Goal: Task Accomplishment & Management: Manage account settings

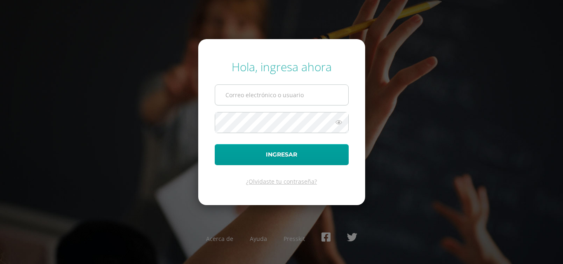
drag, startPoint x: 0, startPoint y: 0, endPoint x: 283, endPoint y: 94, distance: 297.7
click at [283, 94] on input "text" at bounding box center [281, 95] width 133 height 20
type input "20230098"
click at [339, 120] on icon at bounding box center [338, 122] width 11 height 10
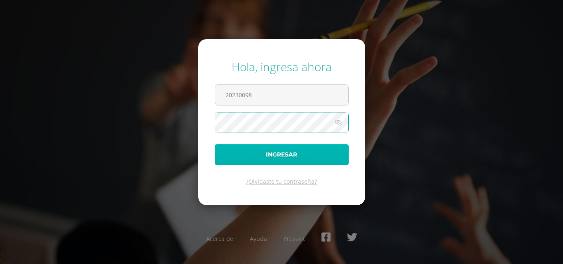
click at [272, 155] on button "Ingresar" at bounding box center [282, 154] width 134 height 21
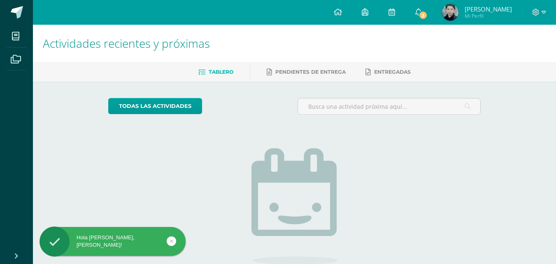
click at [459, 14] on img at bounding box center [450, 12] width 16 height 16
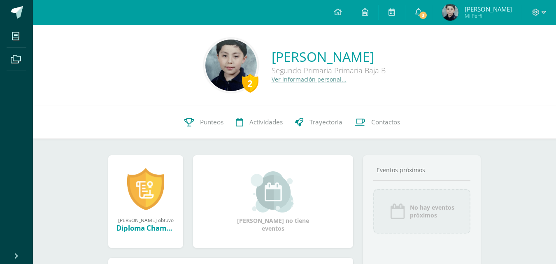
click at [479, 13] on span "Mi Perfil" at bounding box center [488, 15] width 47 height 7
click at [480, 17] on span "Mi Perfil" at bounding box center [488, 15] width 47 height 7
click at [299, 61] on link "[PERSON_NAME]" at bounding box center [329, 57] width 114 height 18
click at [213, 62] on img at bounding box center [231, 65] width 51 height 51
click at [545, 13] on icon at bounding box center [544, 12] width 5 height 7
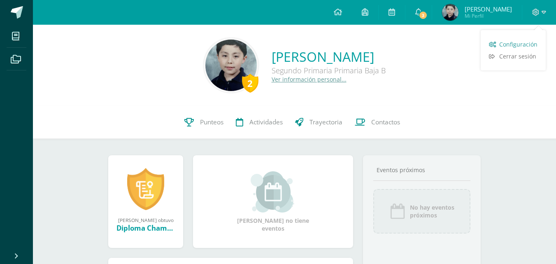
click at [524, 45] on span "Configuración" at bounding box center [519, 44] width 38 height 8
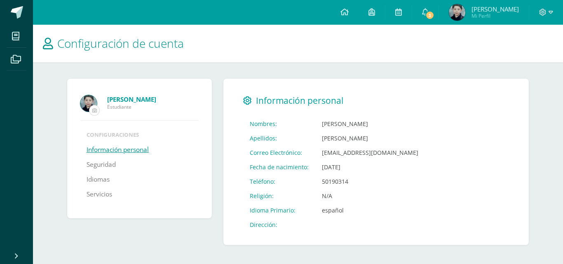
click at [95, 108] on input "file" at bounding box center [94, 110] width 10 height 10
type input "C:\fakepath\SERGIO 2DO .jpg"
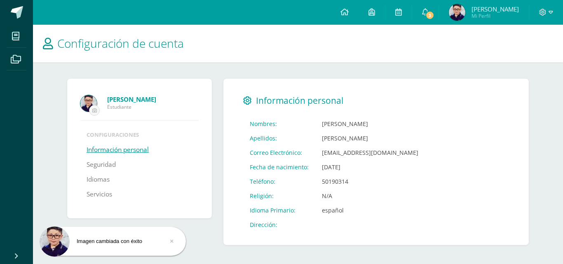
click at [286, 12] on div "Configuración Cerrar sesión [PERSON_NAME] Mi Perfil 3 3 Avisos 148 avisos sin l…" at bounding box center [298, 12] width 530 height 25
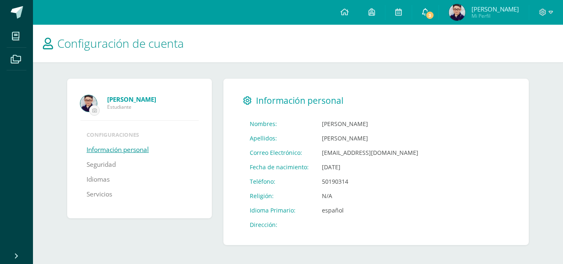
click at [434, 11] on span "3" at bounding box center [429, 15] width 9 height 9
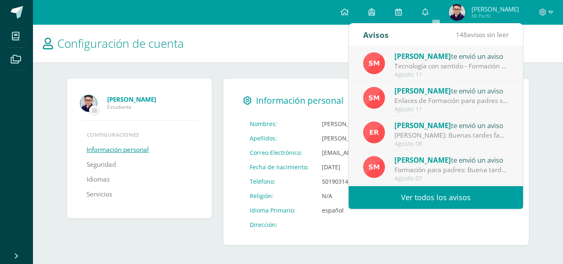
click at [12, 93] on ul "Mis cursos Archivos" at bounding box center [16, 136] width 33 height 222
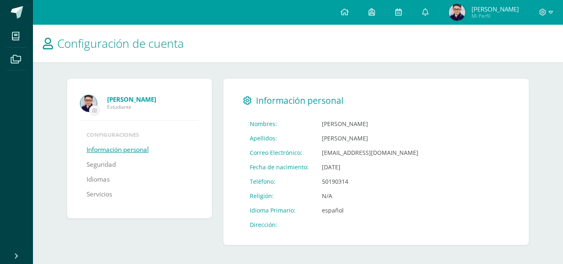
click at [111, 150] on link "Información personal" at bounding box center [117, 149] width 62 height 15
click at [16, 114] on ul "Mis cursos Archivos" at bounding box center [16, 136] width 33 height 222
click at [348, 12] on icon at bounding box center [344, 11] width 8 height 7
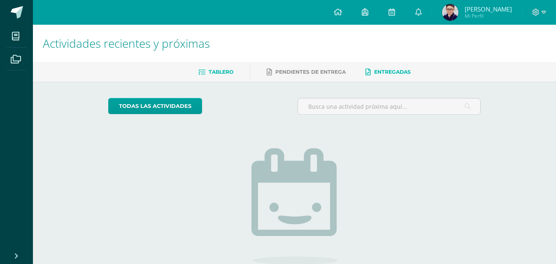
click at [392, 73] on span "Entregadas" at bounding box center [392, 72] width 37 height 6
click at [297, 70] on span "Pendientes de entrega" at bounding box center [311, 72] width 70 height 6
click at [223, 72] on span "Tablero" at bounding box center [221, 72] width 25 height 6
click at [491, 8] on span "[PERSON_NAME]" at bounding box center [488, 9] width 47 height 8
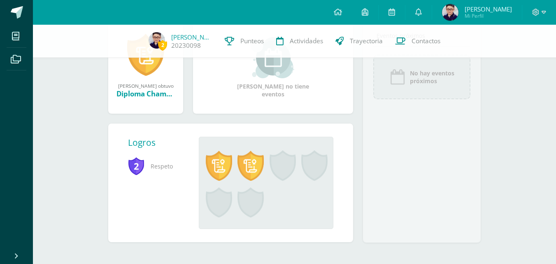
scroll to position [136, 0]
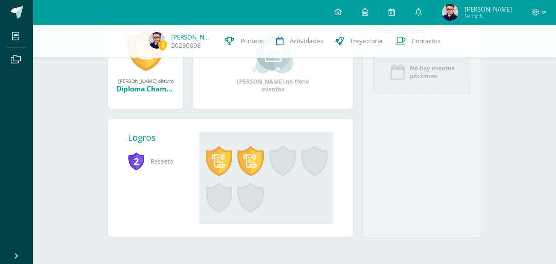
click at [12, 102] on ul "Mis cursos Archivos" at bounding box center [16, 136] width 33 height 222
click at [19, 107] on ul "Mis cursos Archivos" at bounding box center [16, 136] width 33 height 222
